Goal: Task Accomplishment & Management: Use online tool/utility

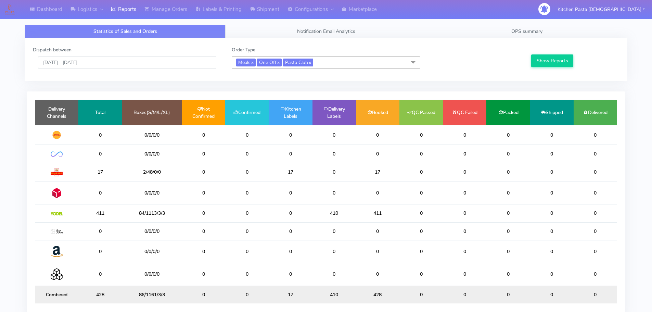
click at [123, 4] on link "Reports" at bounding box center [124, 9] width 34 height 19
click at [170, 7] on link "Manage Orders" at bounding box center [165, 9] width 51 height 19
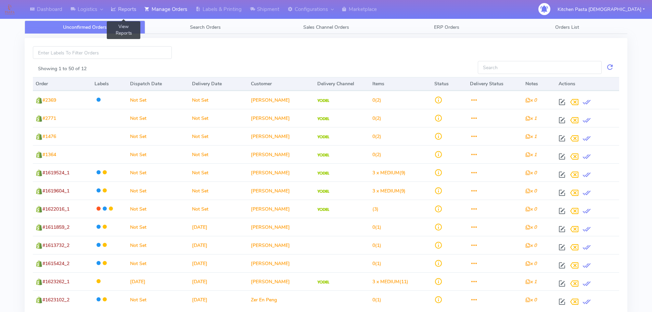
click at [133, 10] on link "Reports" at bounding box center [124, 9] width 34 height 19
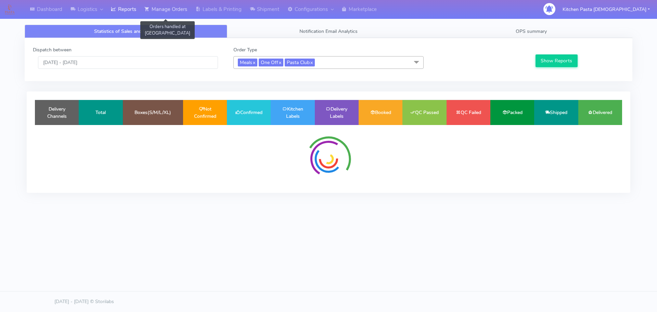
click at [168, 7] on link "Manage Orders" at bounding box center [165, 9] width 51 height 19
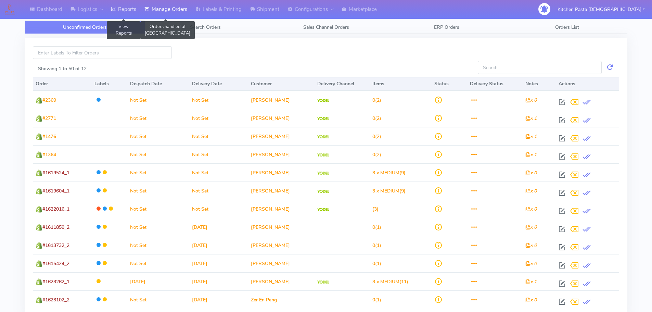
drag, startPoint x: 130, startPoint y: 8, endPoint x: 146, endPoint y: 8, distance: 15.8
click at [130, 8] on link "Reports" at bounding box center [124, 9] width 34 height 19
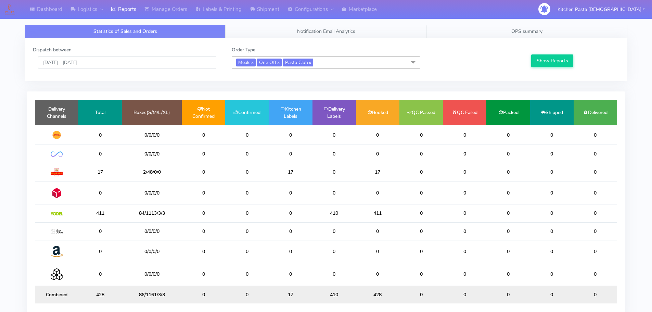
click at [499, 27] on link "OPS summary" at bounding box center [527, 31] width 201 height 13
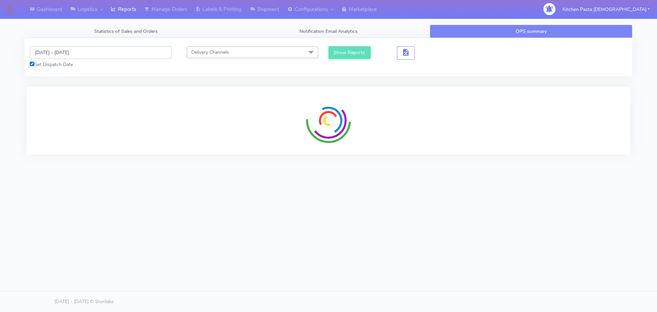
click at [79, 50] on input "[DATE] - [DATE]" at bounding box center [101, 52] width 142 height 13
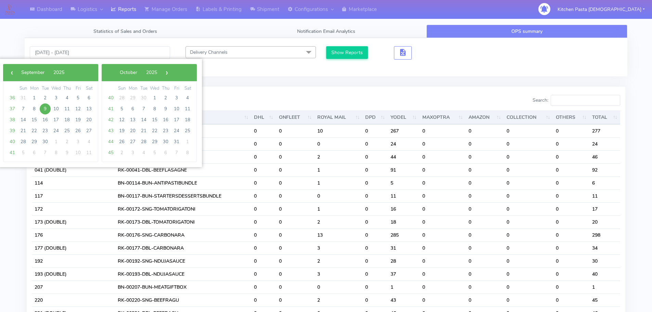
click at [50, 109] on span "9" at bounding box center [45, 108] width 11 height 11
click at [56, 109] on span "10" at bounding box center [56, 108] width 11 height 11
type input "[DATE] - [DATE]"
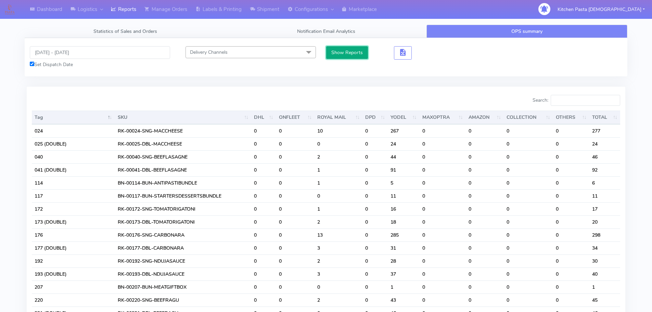
click at [363, 53] on button "Show Reports" at bounding box center [347, 52] width 42 height 13
click at [588, 101] on input "Search:" at bounding box center [586, 100] width 70 height 11
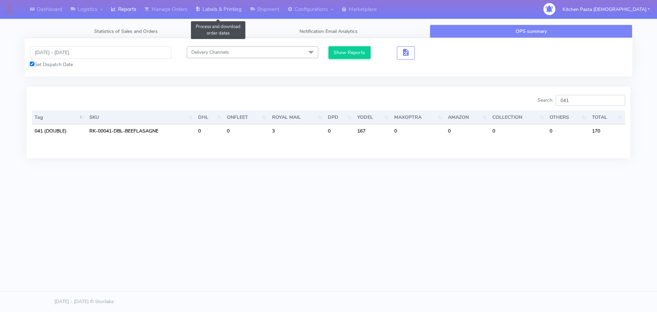
type input "041"
click at [218, 7] on link "Labels & Printing" at bounding box center [218, 9] width 54 height 19
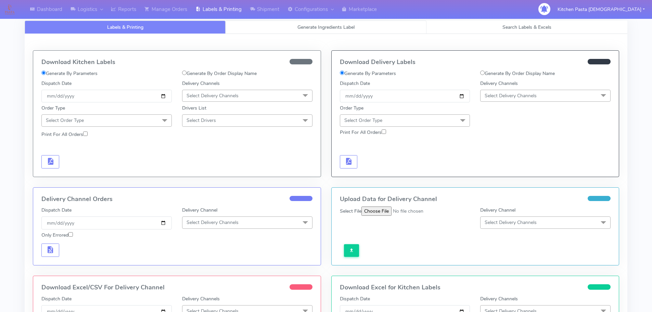
click at [250, 26] on link "Generate Ingredients Label" at bounding box center [326, 27] width 201 height 13
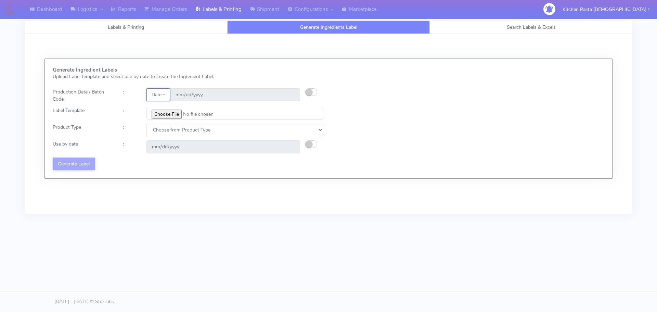
click at [161, 101] on button "Date" at bounding box center [159, 94] width 24 height 13
click at [160, 105] on link "Code" at bounding box center [174, 108] width 54 height 11
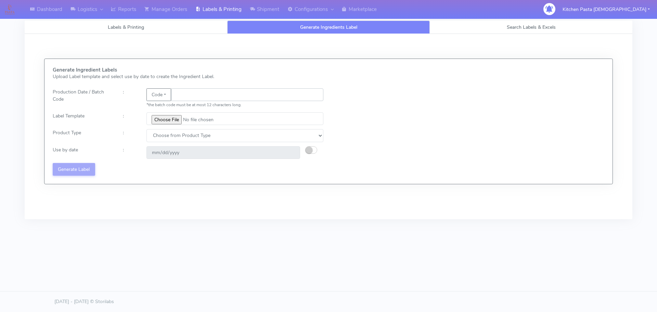
drag, startPoint x: 160, startPoint y: 105, endPoint x: 189, endPoint y: 97, distance: 30.2
click at [189, 97] on input "text" at bounding box center [247, 94] width 152 height 13
type input "25252"
click at [175, 121] on input "file" at bounding box center [235, 118] width 177 height 13
type input "C:\fakepath\Beef & Chianti Lasagne 1 v3.jpg"
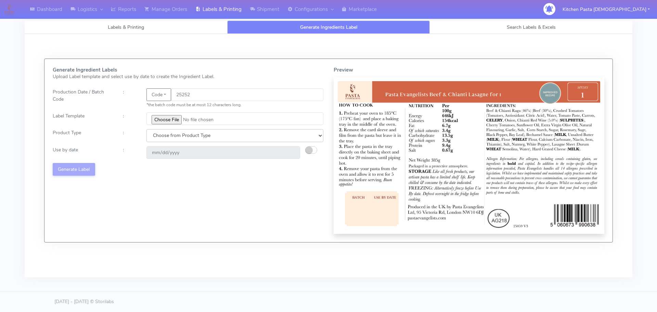
drag, startPoint x: 158, startPoint y: 135, endPoint x: 166, endPoint y: 141, distance: 10.7
click at [158, 135] on select "Choose from Product Type ECOM ERETAIL CIRCULAR CIRC_DESERTS LASAGNE" at bounding box center [235, 135] width 177 height 13
select select "4"
click at [147, 129] on select "Choose from Product Type ECOM ERETAIL CIRCULAR CIRC_DESERTS LASAGNE" at bounding box center [235, 135] width 177 height 13
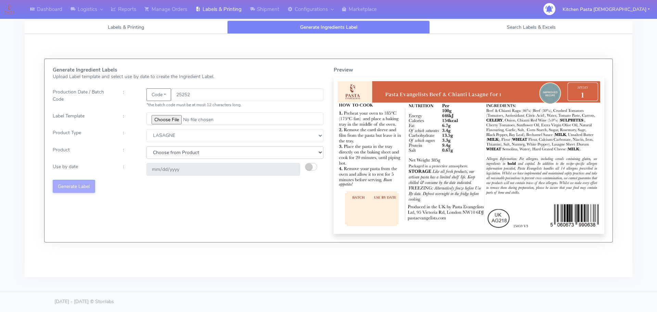
click at [164, 159] on select "Choose from Product LASAGNE" at bounding box center [235, 152] width 177 height 13
select select "0"
click at [147, 146] on select "Choose from Product LASAGNE" at bounding box center [235, 152] width 177 height 13
click at [313, 166] on button "button" at bounding box center [311, 167] width 12 height 8
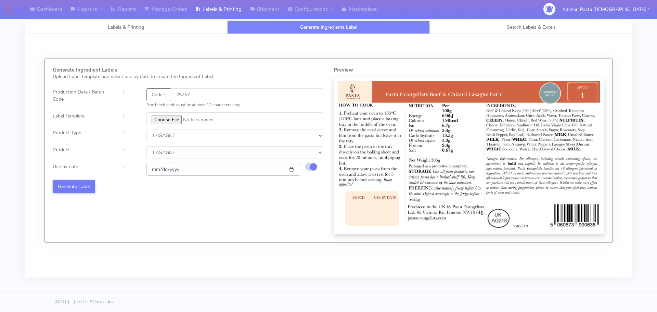
click at [291, 168] on input "[DATE]" at bounding box center [224, 169] width 154 height 13
type input "[DATE]"
click at [83, 190] on button "Generate Label" at bounding box center [74, 186] width 42 height 13
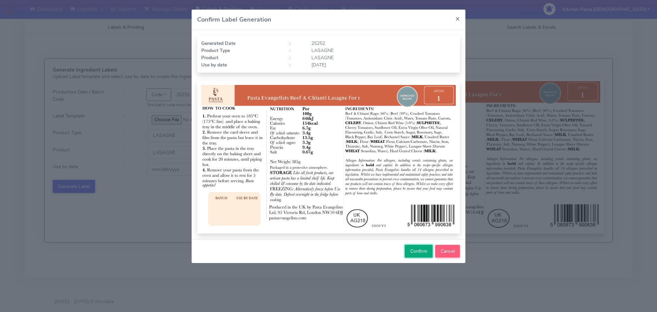
click at [419, 252] on span "Confirm" at bounding box center [419, 251] width 17 height 7
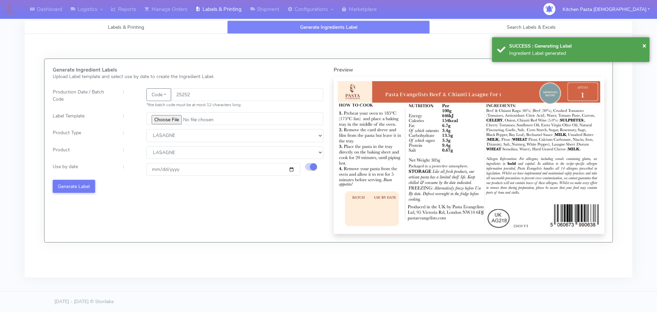
select select
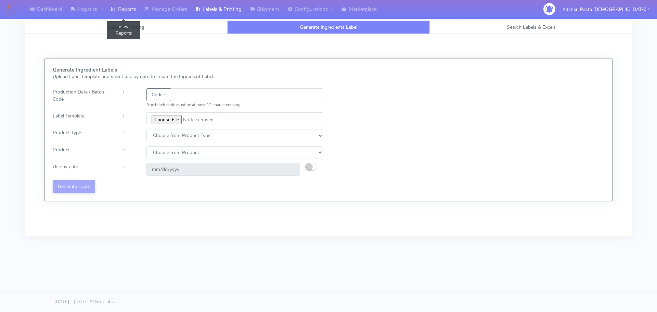
click at [131, 10] on link "Reports" at bounding box center [124, 9] width 34 height 19
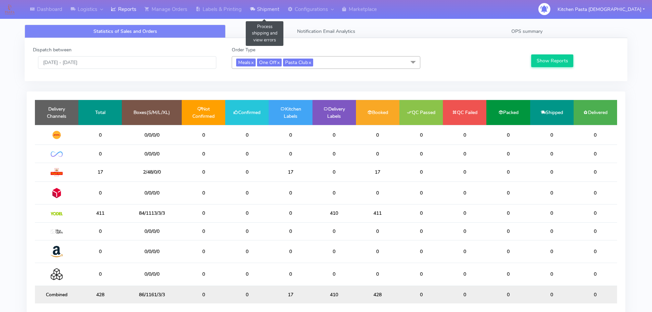
click at [270, 14] on link "Shipment" at bounding box center [265, 9] width 38 height 19
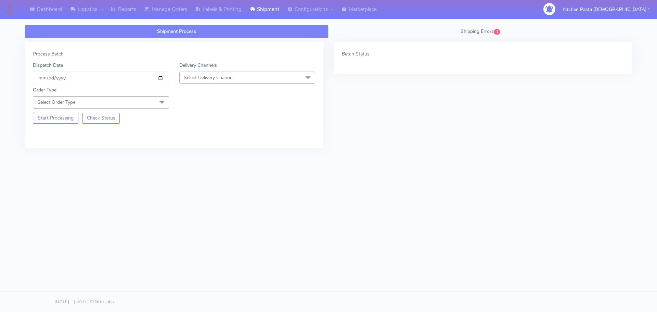
click at [263, 71] on div "Delivery Channels Select Delivery Channel DHL OnFleet Royal Mail DPD Yodel MaxO…" at bounding box center [247, 73] width 147 height 23
click at [256, 81] on span "Select Delivery Channel" at bounding box center [247, 78] width 136 height 12
click at [203, 150] on li "Yodel" at bounding box center [248, 154] width 136 height 11
click at [164, 105] on span at bounding box center [162, 102] width 14 height 13
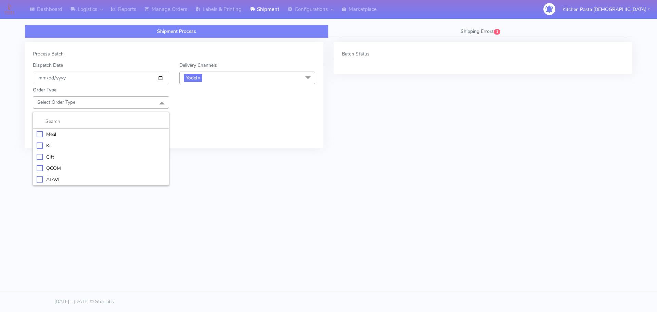
click at [56, 142] on div "Kit" at bounding box center [101, 145] width 129 height 7
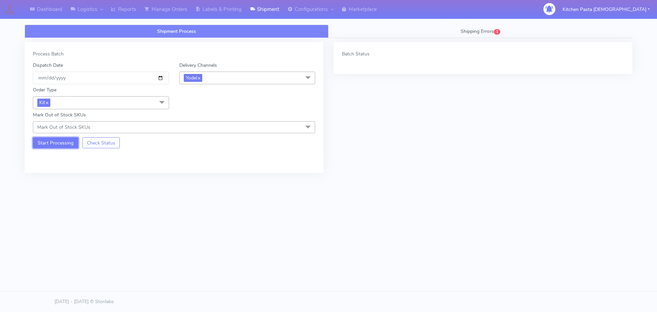
click at [52, 138] on button "Start Processing" at bounding box center [56, 142] width 46 height 11
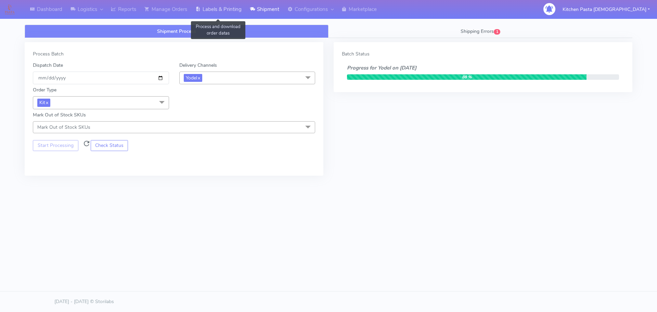
click at [217, 10] on link "Labels & Printing" at bounding box center [218, 9] width 54 height 19
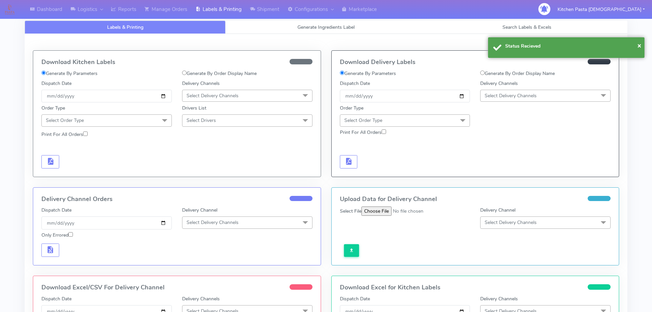
click at [508, 97] on span "Select Delivery Channels" at bounding box center [511, 95] width 52 height 7
click at [503, 172] on div "Yodel" at bounding box center [545, 172] width 123 height 7
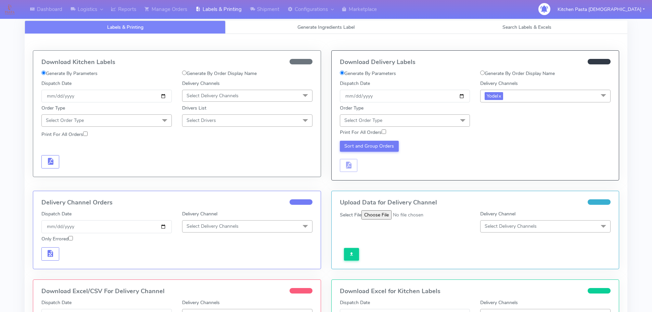
click at [432, 118] on span "Select Order Type" at bounding box center [405, 120] width 130 height 12
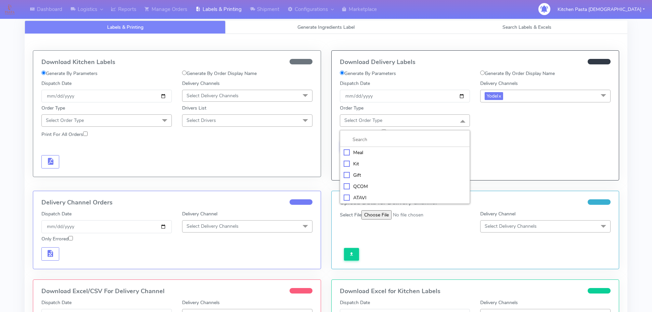
click at [364, 161] on div "Kit" at bounding box center [405, 163] width 123 height 7
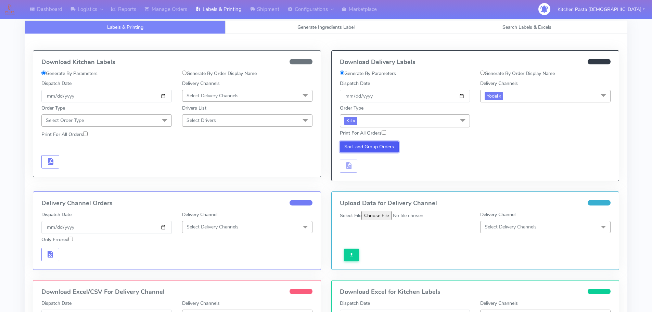
click at [351, 146] on button "Sort and Group Orders" at bounding box center [369, 146] width 59 height 11
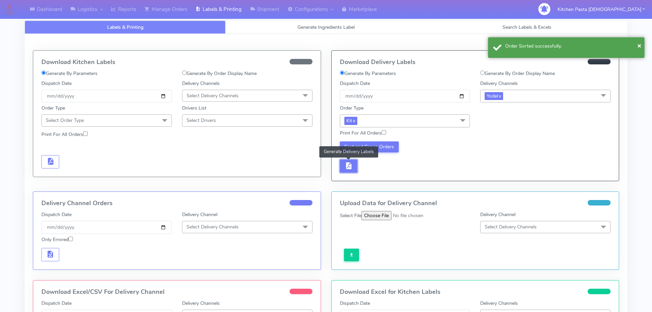
click at [344, 170] on span "button" at bounding box center [348, 167] width 8 height 7
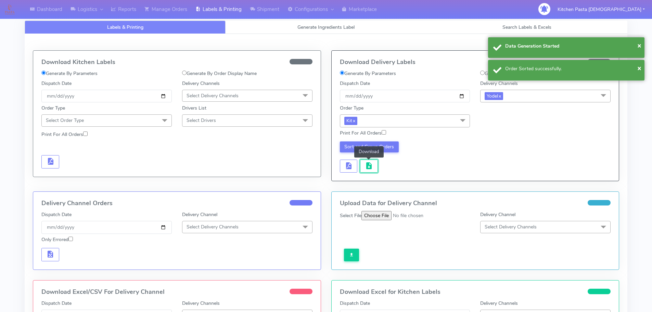
click at [374, 163] on button "button" at bounding box center [369, 166] width 18 height 13
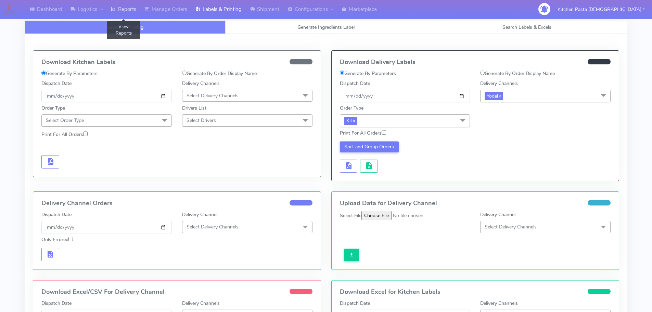
click at [120, 8] on link "Reports" at bounding box center [124, 9] width 34 height 19
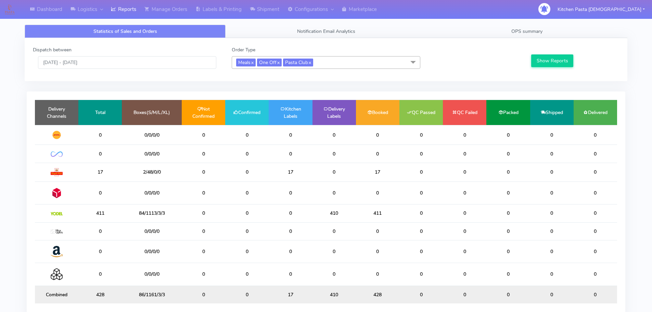
click at [359, 70] on div "Dispatch between [DATE] - [DATE] Order Type Meals x One Off x Pasta Club x Sele…" at bounding box center [326, 59] width 597 height 27
click at [355, 65] on span "Meals x One Off x Pasta Club x" at bounding box center [326, 62] width 189 height 13
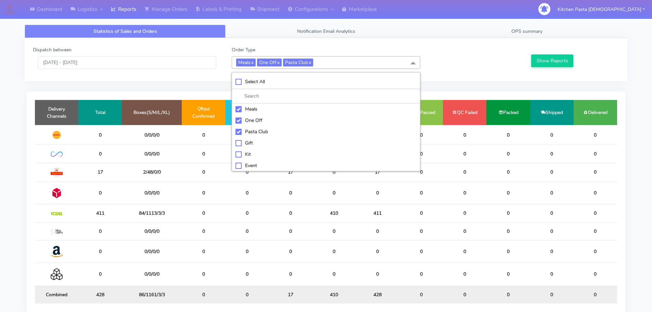
click at [263, 128] on div "Pasta Club" at bounding box center [326, 131] width 181 height 7
checkbox input "false"
click at [260, 119] on div "One Off" at bounding box center [326, 120] width 181 height 7
checkbox input "false"
click at [260, 109] on div "Meals" at bounding box center [326, 108] width 181 height 7
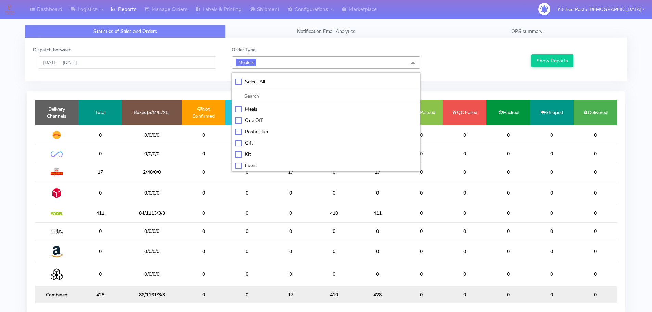
checkbox input "false"
drag, startPoint x: 248, startPoint y: 154, endPoint x: 441, endPoint y: 121, distance: 196.3
click at [248, 154] on div "Kit" at bounding box center [326, 153] width 181 height 7
checkbox input "true"
click at [554, 55] on button "Show Reports" at bounding box center [552, 60] width 42 height 13
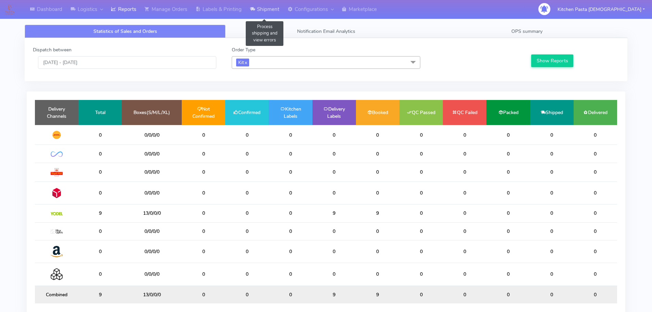
click at [282, 8] on link "Shipment" at bounding box center [265, 9] width 38 height 19
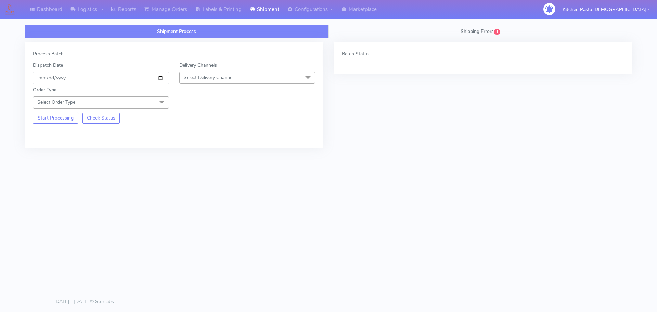
click at [268, 78] on span "Select Delivery Channel" at bounding box center [247, 78] width 136 height 12
click at [191, 155] on div "Yodel" at bounding box center [247, 154] width 129 height 7
click at [154, 98] on span "Select Order Type" at bounding box center [101, 102] width 136 height 12
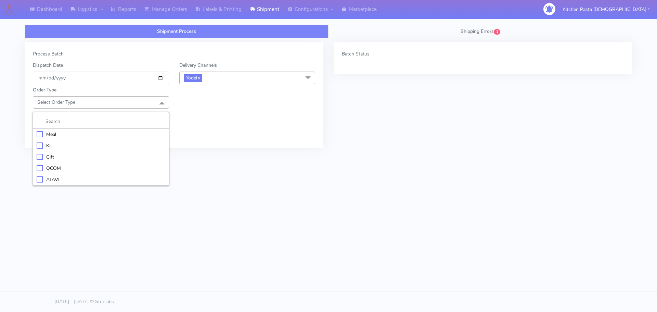
click at [52, 177] on div "ATAVI" at bounding box center [101, 179] width 129 height 7
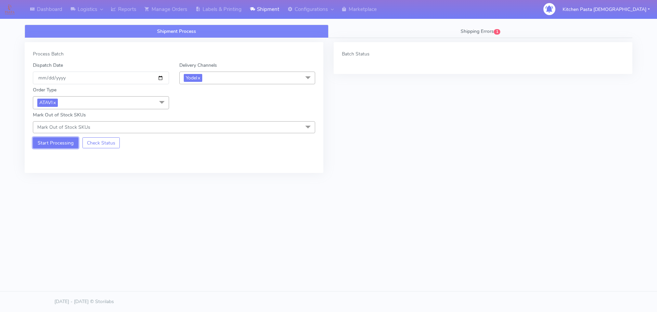
click at [58, 146] on button "Start Processing" at bounding box center [56, 142] width 46 height 11
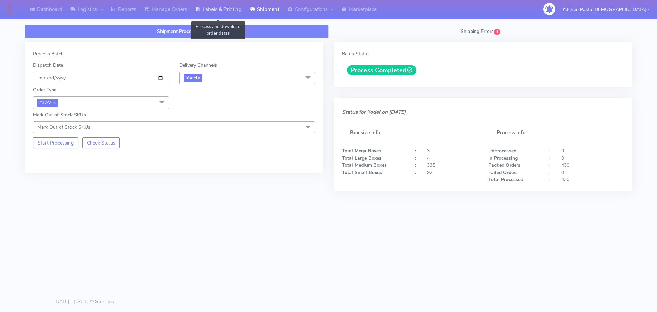
click at [212, 10] on link "Labels & Printing" at bounding box center [218, 9] width 54 height 19
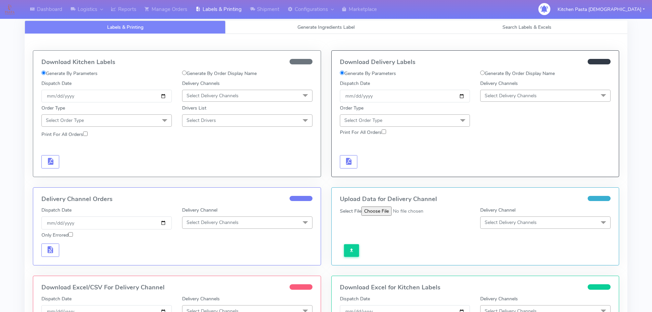
click at [514, 93] on span "Select Delivery Channels" at bounding box center [511, 95] width 52 height 7
click at [494, 174] on div "Yodel" at bounding box center [545, 172] width 123 height 7
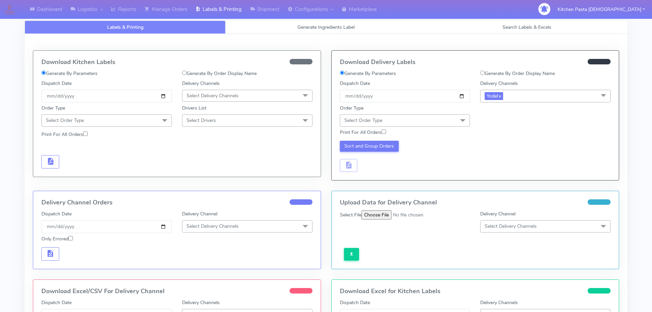
click at [451, 115] on span "Select Order Type" at bounding box center [405, 120] width 130 height 12
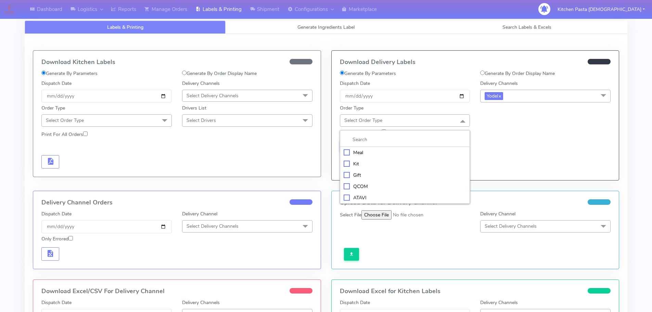
click at [369, 195] on div "ATAVI" at bounding box center [405, 197] width 123 height 7
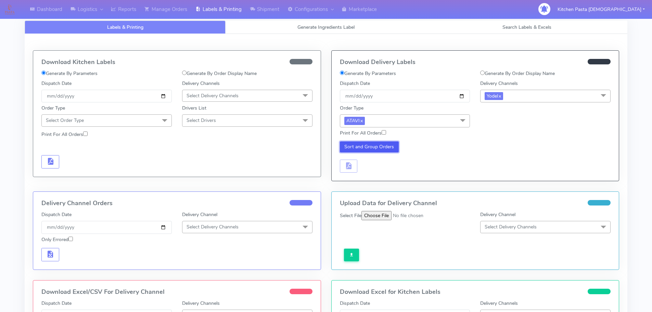
click at [371, 147] on button "Sort and Group Orders" at bounding box center [369, 146] width 59 height 11
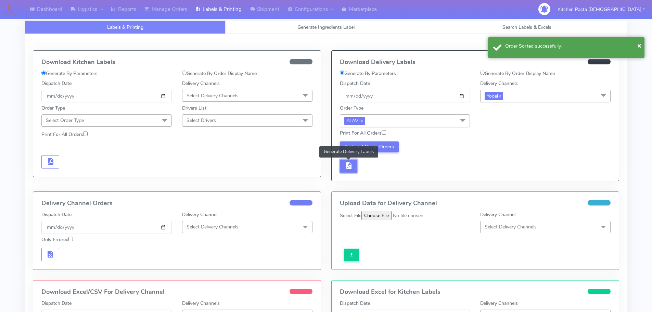
click at [346, 171] on button "button" at bounding box center [349, 166] width 18 height 13
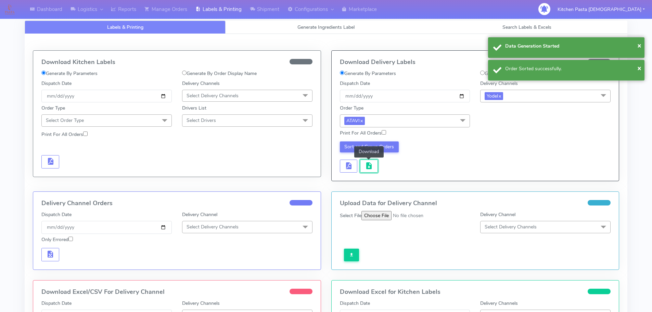
click at [364, 170] on button "button" at bounding box center [369, 166] width 18 height 13
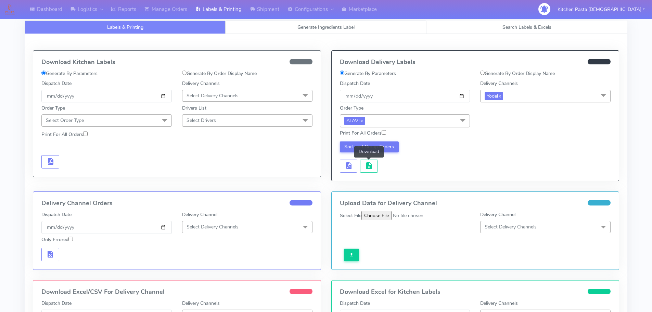
click at [257, 23] on link "Generate Ingredients Label" at bounding box center [326, 27] width 201 height 13
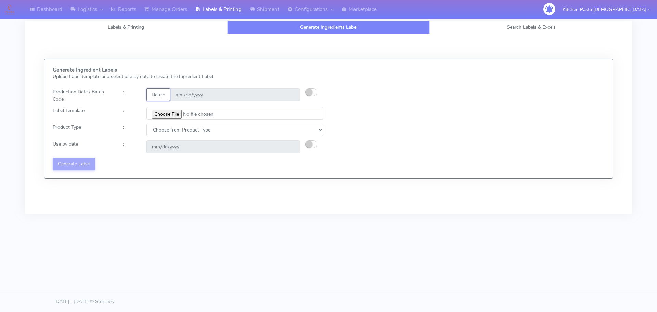
drag, startPoint x: 159, startPoint y: 95, endPoint x: 163, endPoint y: 98, distance: 5.8
click at [159, 95] on button "Date" at bounding box center [159, 94] width 24 height 13
click at [316, 91] on button "button" at bounding box center [311, 92] width 12 height 8
click at [294, 95] on input "[DATE]" at bounding box center [235, 94] width 130 height 13
type input "[DATE]"
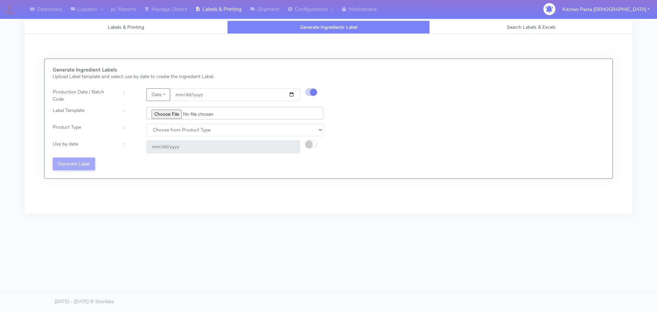
click at [177, 111] on input "file" at bounding box center [235, 113] width 177 height 13
type input "C:\fakepath\Pasta [DEMOGRAPHIC_DATA] Lobster crab and prawn ravioli dinner kit …"
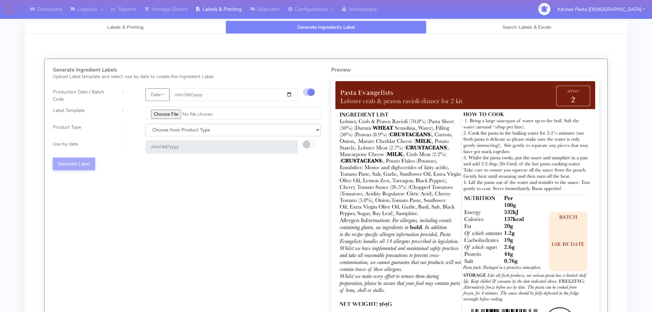
click at [178, 134] on select "Choose from Product Type ECOM ERETAIL CIRCULAR CIRC_DESERTS LASAGNE" at bounding box center [233, 130] width 175 height 13
select select "1"
click at [146, 124] on select "Choose from Product Type ECOM ERETAIL CIRCULAR CIRC_DESERTS LASAGNE" at bounding box center [233, 130] width 175 height 13
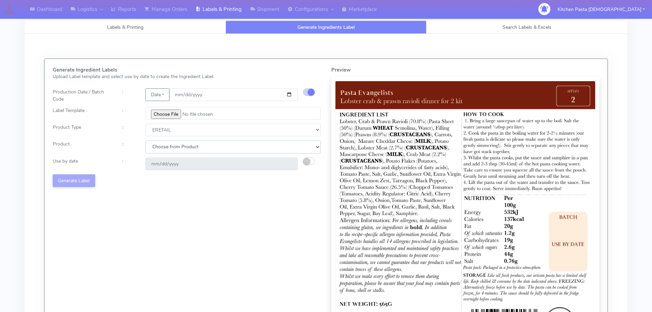
drag, startPoint x: 210, startPoint y: 136, endPoint x: 166, endPoint y: 153, distance: 46.4
click at [166, 153] on select "Choose from Product PLAIN PASTA FILLED PASTA BUTTER (INTERNAL PRODUCTION) BUTTE…" at bounding box center [233, 146] width 175 height 13
select select "0"
click at [146, 140] on select "Choose from Product PLAIN PASTA FILLED PASTA BUTTER (INTERNAL PRODUCTION) BUTTE…" at bounding box center [233, 146] width 175 height 13
type input "[DATE]"
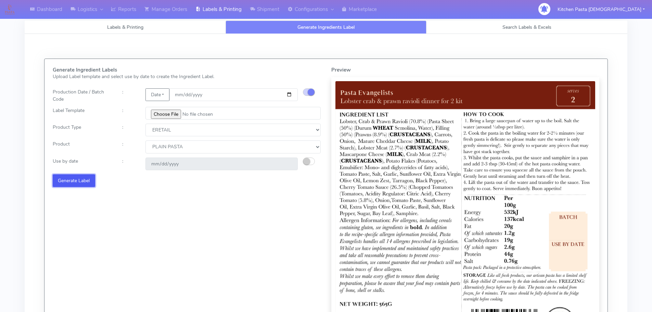
click at [77, 184] on button "Generate Label" at bounding box center [74, 180] width 42 height 13
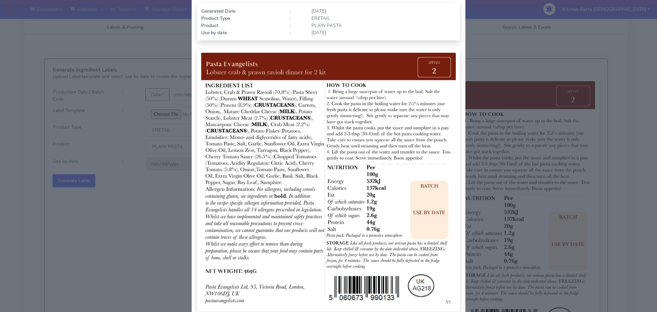
scroll to position [71, 0]
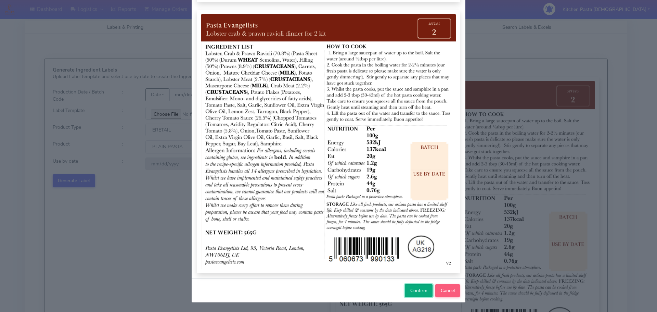
click at [413, 292] on span "Confirm" at bounding box center [419, 290] width 17 height 7
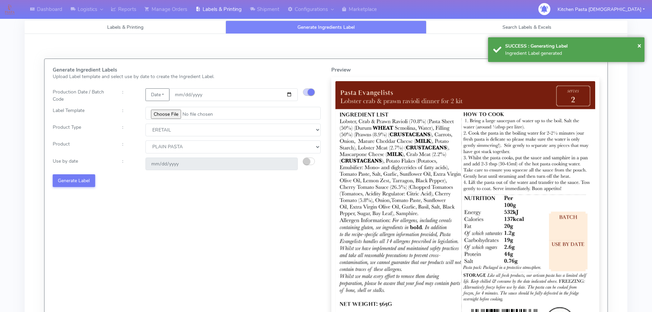
select select
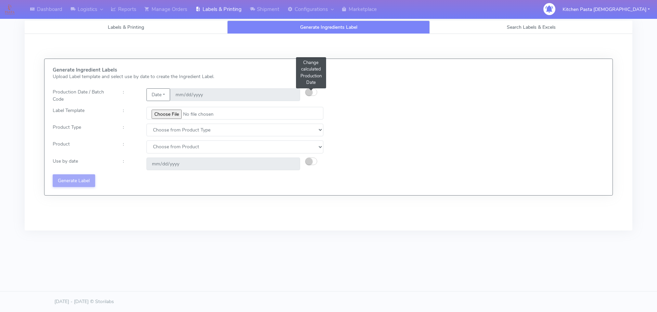
click at [308, 91] on small "button" at bounding box center [309, 92] width 7 height 7
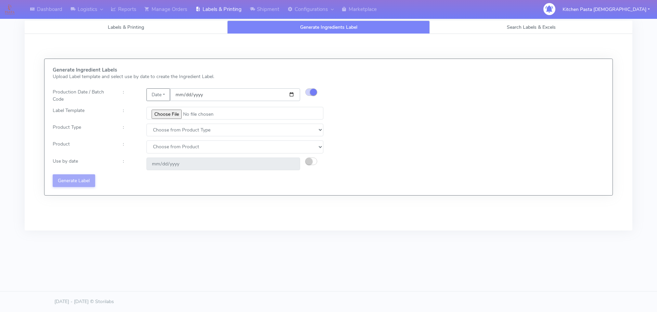
click at [292, 94] on input "date" at bounding box center [235, 94] width 130 height 13
type input "[DATE]"
click at [165, 113] on input "file" at bounding box center [235, 113] width 177 height 13
type input "C:\fakepath\Pasta [DEMOGRAPHIC_DATA] spicy 'nduja mafaldine kit for 2 v5.jpg"
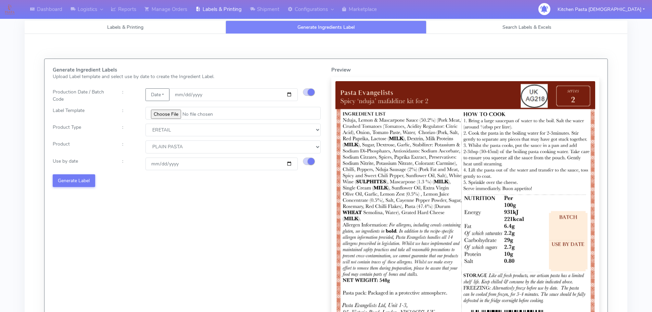
select select "1"
select select "0"
type input "2025-09-22"
click at [78, 178] on button "Generate Label" at bounding box center [74, 180] width 42 height 13
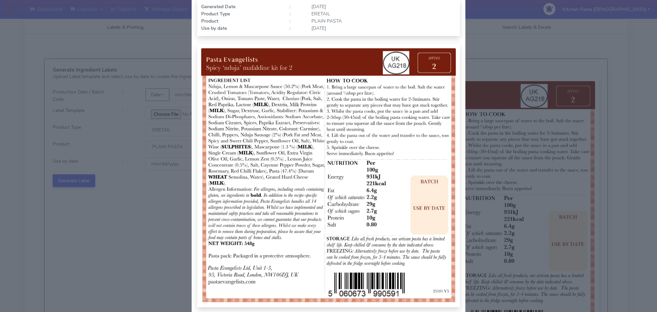
scroll to position [71, 0]
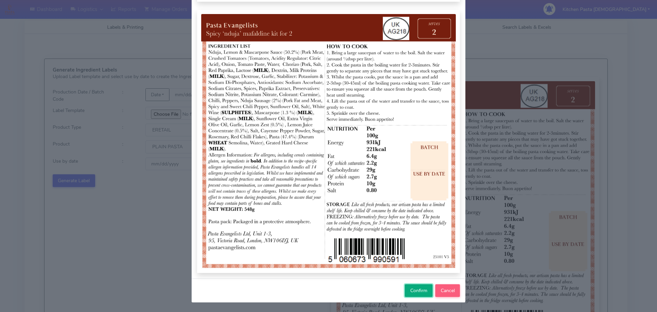
click at [418, 294] on button "Confirm" at bounding box center [419, 290] width 28 height 13
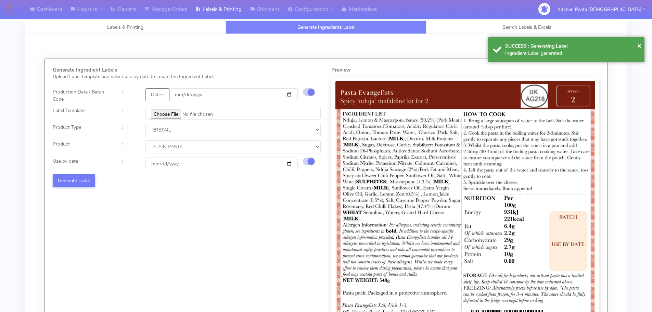
select select
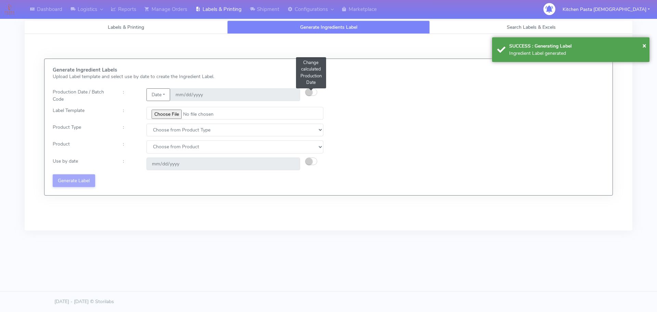
click at [315, 90] on button "button" at bounding box center [311, 92] width 12 height 8
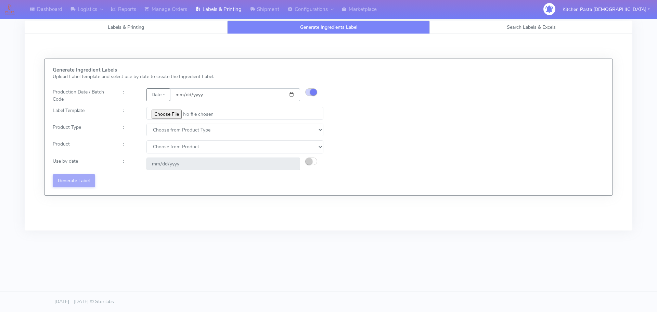
drag, startPoint x: 292, startPoint y: 95, endPoint x: 257, endPoint y: 103, distance: 36.0
click at [292, 95] on input "date" at bounding box center [235, 94] width 130 height 13
type input "[DATE]"
click at [164, 110] on input "file" at bounding box center [235, 113] width 177 height 13
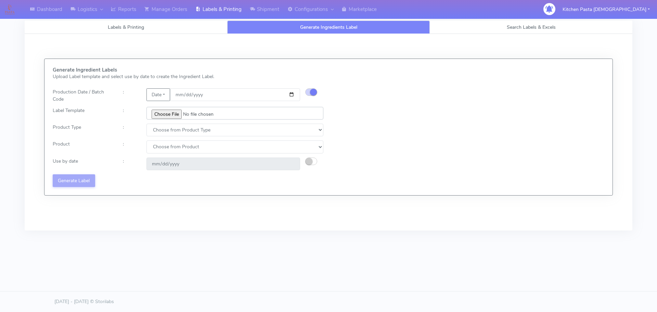
type input "C:\fakepath\Pasta Evangelists Carbonara Spaghetti dinner kit for 2 v4.jpg"
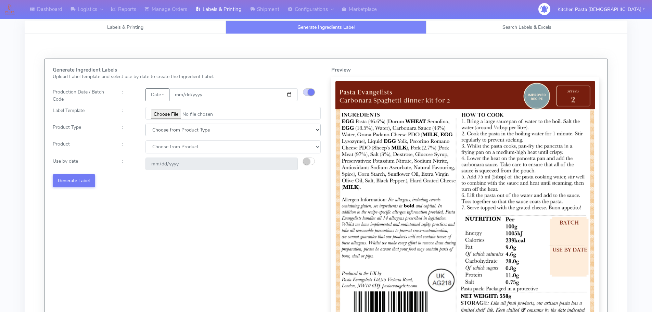
drag, startPoint x: 192, startPoint y: 132, endPoint x: 188, endPoint y: 135, distance: 5.3
click at [192, 132] on select "Choose from Product Type ECOM ERETAIL CIRCULAR CIRC_DESERTS LASAGNE" at bounding box center [233, 130] width 175 height 13
select select "1"
click at [146, 124] on select "Choose from Product Type ECOM ERETAIL CIRCULAR CIRC_DESERTS LASAGNE" at bounding box center [233, 130] width 175 height 13
select select
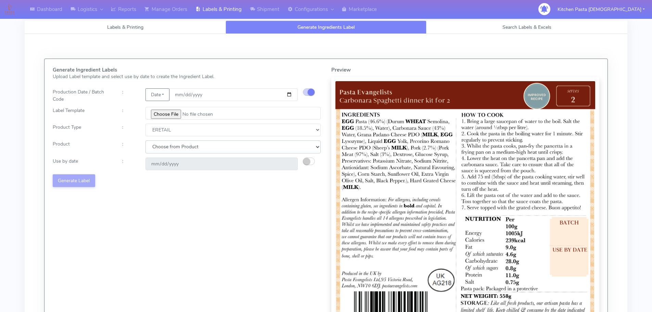
click at [177, 152] on select "Choose from Product PLAIN PASTA FILLED PASTA BUTTER (INTERNAL PRODUCTION) BUTTE…" at bounding box center [233, 146] width 175 height 13
select select "0"
click at [146, 140] on select "Choose from Product PLAIN PASTA FILLED PASTA BUTTER (INTERNAL PRODUCTION) BUTTE…" at bounding box center [233, 146] width 175 height 13
click at [312, 161] on button "button" at bounding box center [309, 162] width 12 height 8
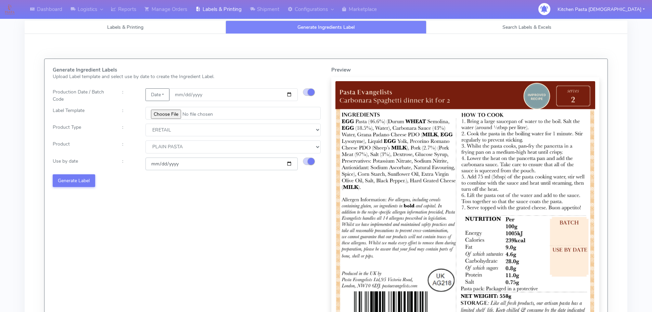
click at [289, 161] on input "[DATE]" at bounding box center [222, 164] width 152 height 13
type input "2025-09-22"
click at [79, 176] on button "Generate Label" at bounding box center [74, 180] width 42 height 13
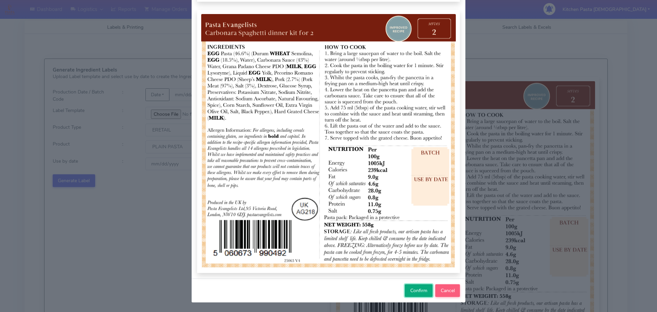
click at [412, 291] on span "Confirm" at bounding box center [419, 290] width 17 height 7
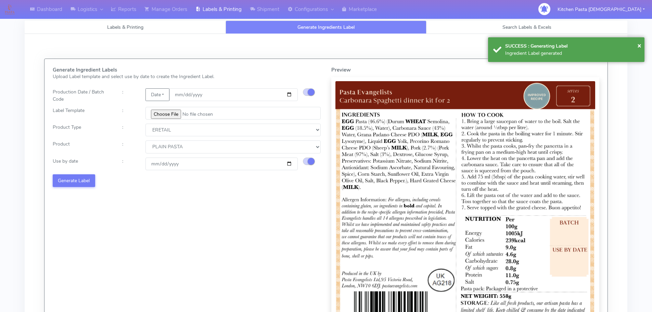
select select
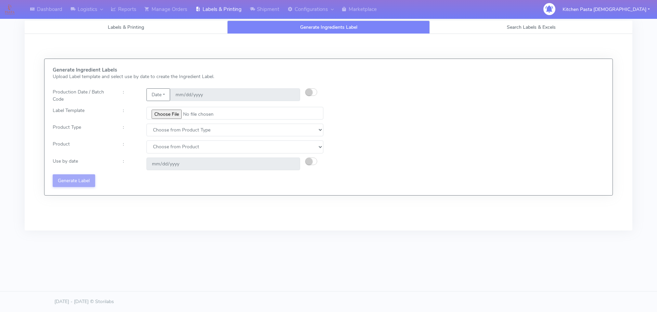
click at [423, 133] on div "Generate Ingredient Labels Upload Label template and select use by date to crea…" at bounding box center [329, 127] width 562 height 120
click at [155, 91] on button "Date" at bounding box center [159, 94] width 24 height 13
drag, startPoint x: 158, startPoint y: 111, endPoint x: 172, endPoint y: 99, distance: 18.4
click at [158, 111] on link "Code" at bounding box center [174, 108] width 54 height 11
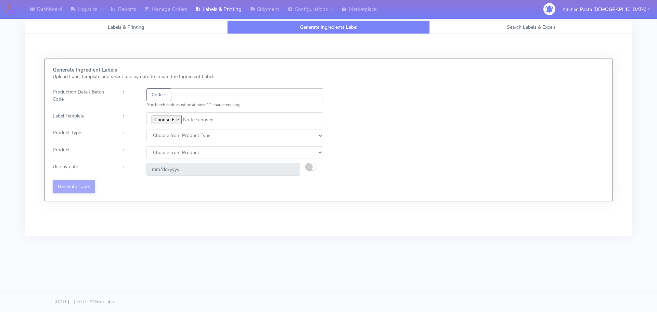
click at [184, 97] on input "text" at bounding box center [247, 94] width 152 height 13
type input "25252"
click at [169, 120] on input "file" at bounding box center [235, 118] width 177 height 13
type input "C:\fakepath\Beef & Chianti Lasagne 1 v3.jpg"
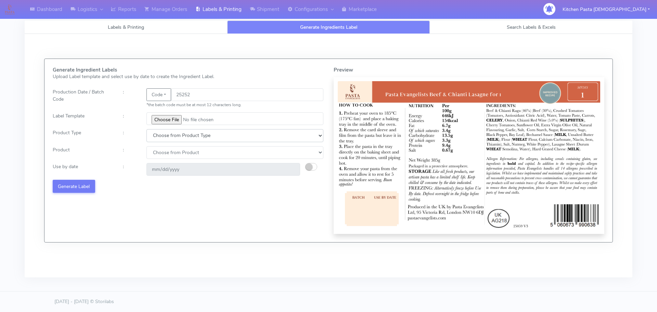
click at [160, 138] on select "Choose from Product Type ECOM ERETAIL CIRCULAR CIRC_DESERTS LASAGNE" at bounding box center [235, 135] width 177 height 13
select select "1"
click at [147, 129] on select "Choose from Product Type ECOM ERETAIL CIRCULAR CIRC_DESERTS LASAGNE" at bounding box center [235, 135] width 177 height 13
select select
click at [164, 141] on select "Choose from Product Type ECOM ERETAIL CIRCULAR CIRC_DESERTS LASAGNE" at bounding box center [235, 135] width 177 height 13
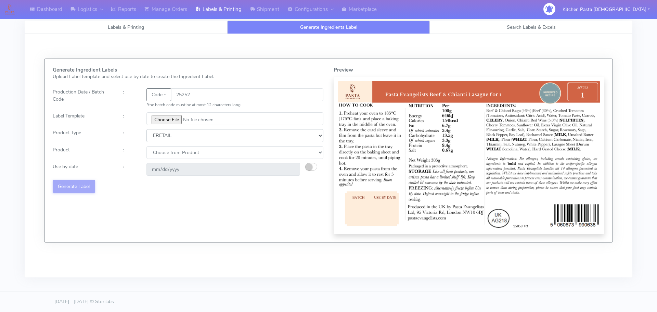
select select "4"
click at [147, 129] on select "Choose from Product Type ECOM ERETAIL CIRCULAR CIRC_DESERTS LASAGNE" at bounding box center [235, 135] width 177 height 13
click at [163, 158] on select "Choose from Product LASAGNE" at bounding box center [235, 152] width 177 height 13
select select "0"
click at [147, 146] on select "Choose from Product LASAGNE" at bounding box center [235, 152] width 177 height 13
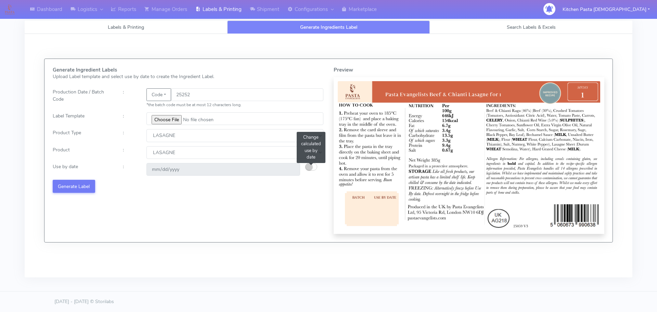
click at [308, 167] on small "button" at bounding box center [309, 166] width 7 height 7
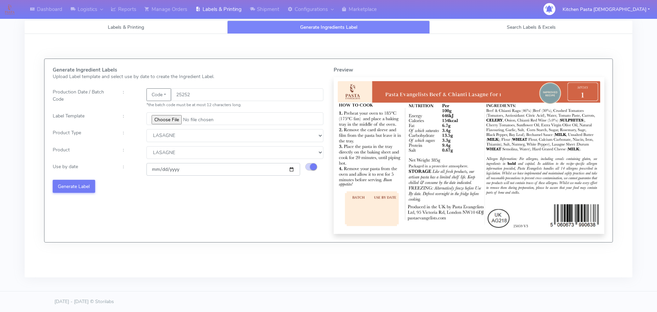
click at [290, 168] on input "[DATE]" at bounding box center [224, 169] width 154 height 13
type input "2025-09-22"
click at [87, 188] on button "Generate Label" at bounding box center [74, 186] width 42 height 13
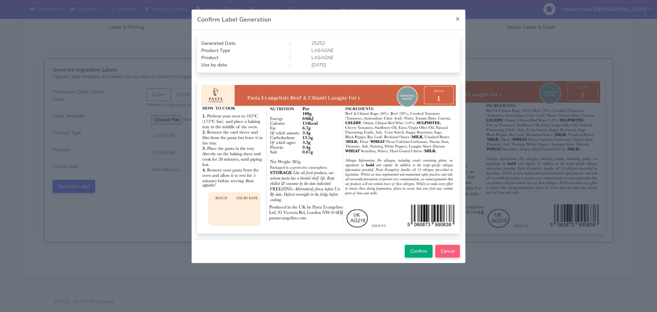
drag, startPoint x: 414, startPoint y: 260, endPoint x: 414, endPoint y: 252, distance: 7.9
click at [414, 258] on div "Confirm Cancel" at bounding box center [329, 251] width 274 height 24
click at [414, 252] on span "Confirm" at bounding box center [419, 251] width 17 height 7
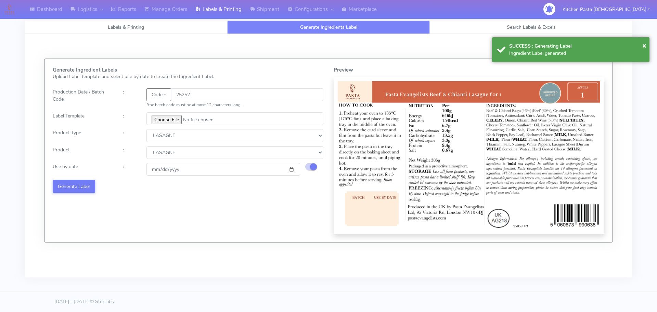
select select
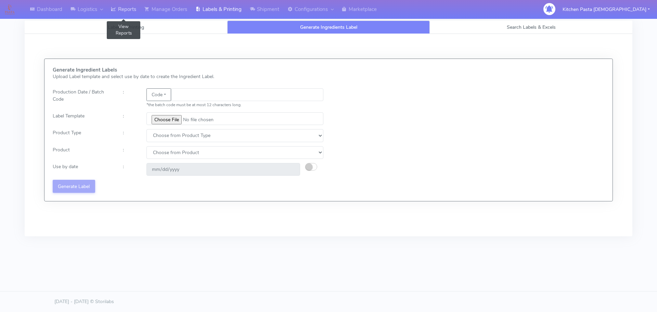
click at [130, 9] on link "Reports" at bounding box center [124, 9] width 34 height 19
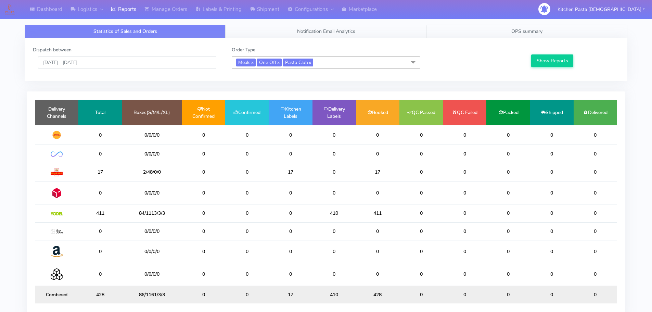
click at [503, 32] on link "OPS summary" at bounding box center [527, 31] width 201 height 13
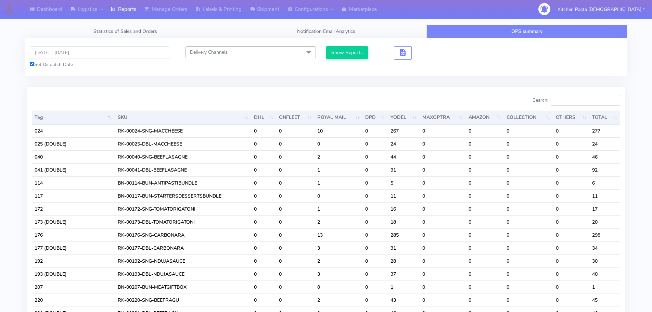
click at [572, 100] on input "Search:" at bounding box center [586, 100] width 70 height 11
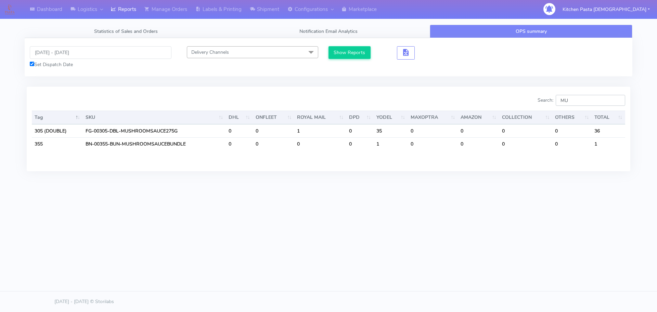
type input "M"
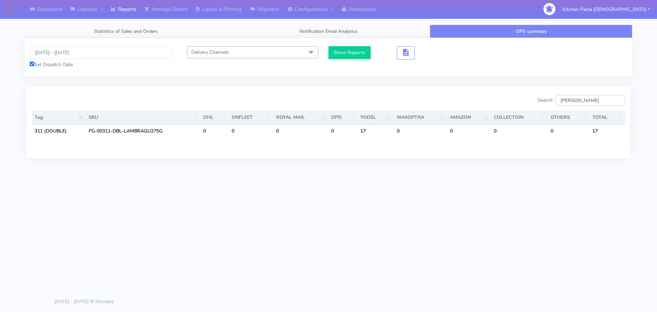
type input "LAM"
